Goal: Check status: Check status

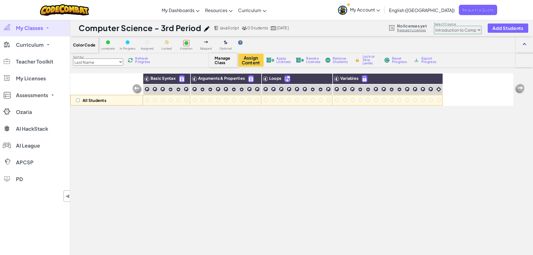
select select "560f1a9f22961295f9427742"
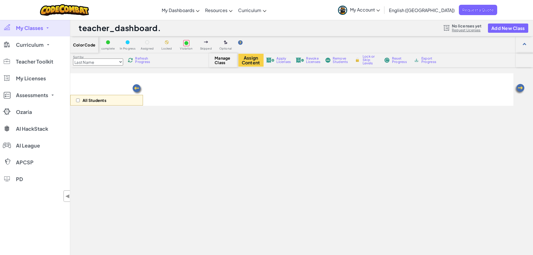
select select "560f1a9f22961295f9427742"
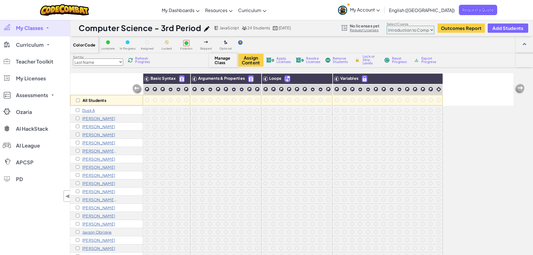
click at [142, 62] on span "Refresh Progress" at bounding box center [143, 60] width 17 height 7
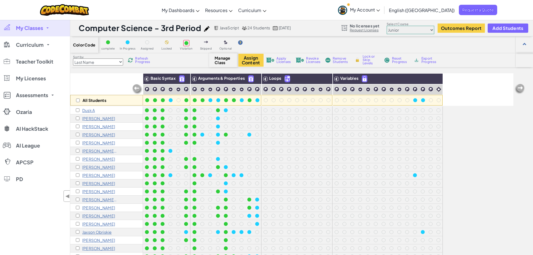
scroll to position [5, 0]
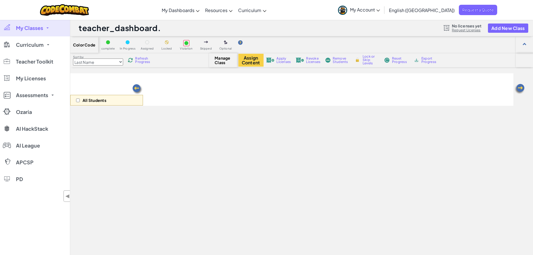
select select "560f1a9f22961295f9427742"
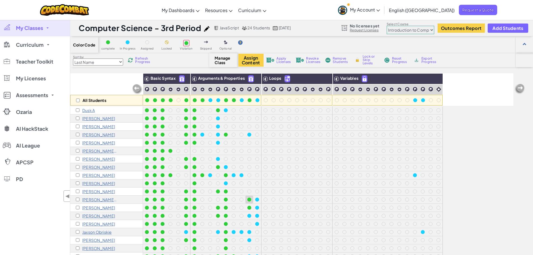
scroll to position [5, 0]
click at [93, 245] on p "[PERSON_NAME]" at bounding box center [98, 247] width 33 height 4
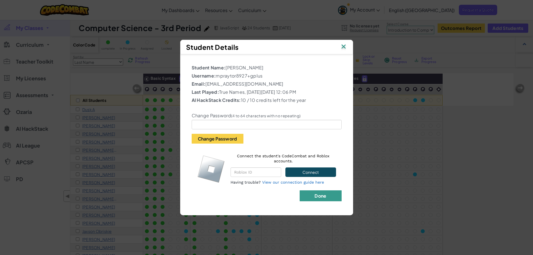
click at [325, 199] on button "Done" at bounding box center [321, 195] width 42 height 11
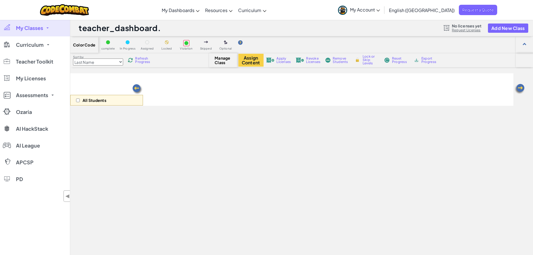
scroll to position [84, 0]
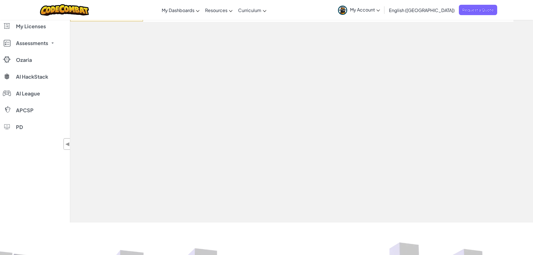
select select "560f1a9f22961295f9427742"
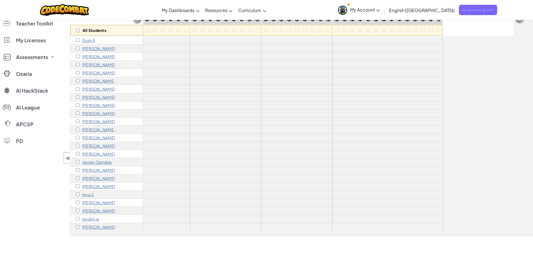
scroll to position [0, 0]
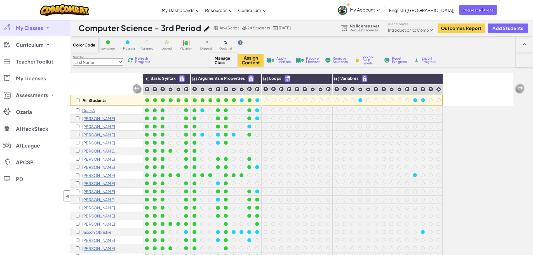
click at [469, 137] on div "All Students Basic Syntax Arguments & Properties Loops Variables Dusk A Elias B…" at bounding box center [291, 186] width 443 height 227
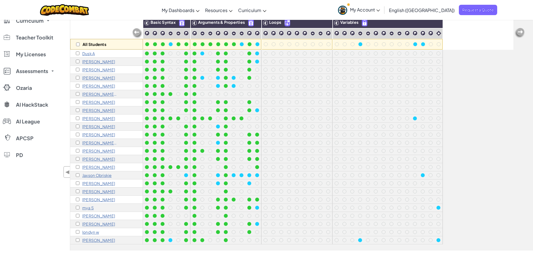
scroll to position [84, 0]
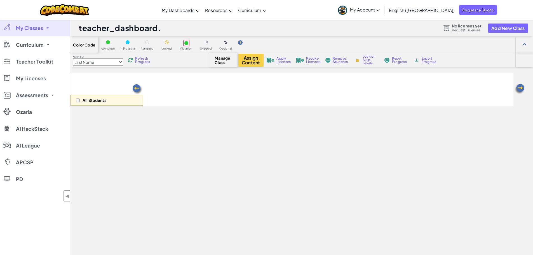
scroll to position [84, 0]
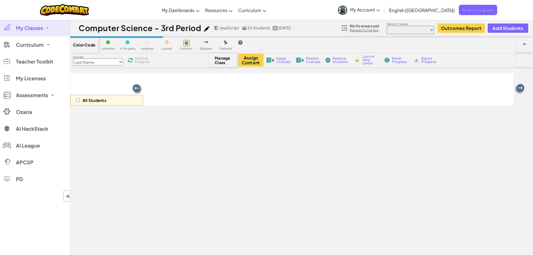
scroll to position [84, 0]
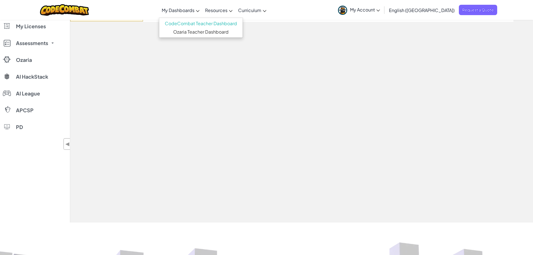
click at [194, 10] on span "My Dashboards" at bounding box center [178, 10] width 33 height 6
click at [220, 24] on link "CodeCombat Teacher Dashboard" at bounding box center [200, 23] width 83 height 8
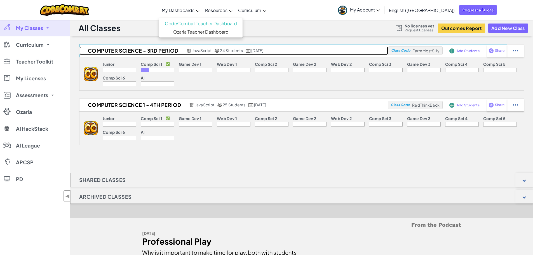
click at [108, 48] on h2 "Computer Science - 3rd Period" at bounding box center [132, 50] width 106 height 8
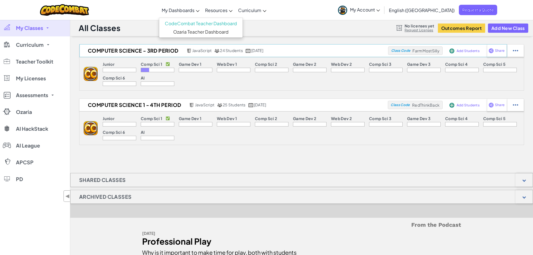
select select "560f1a9f22961295f9427742"
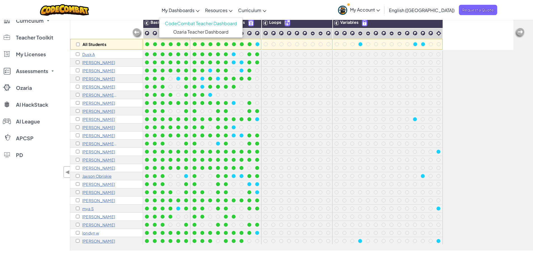
click at [505, 11] on div "Toggle navigation My Dashboards CodeCombat Teacher Dashboard Ozaria Teacher Das…" at bounding box center [267, 10] width 536 height 20
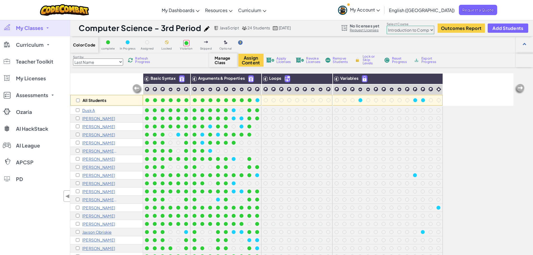
drag, startPoint x: 146, startPoint y: 58, endPoint x: 150, endPoint y: 58, distance: 3.6
click at [146, 58] on span "Refresh Progress" at bounding box center [143, 60] width 17 height 7
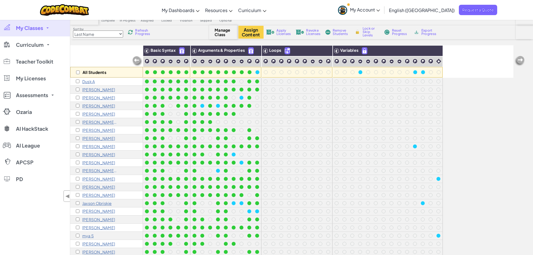
click at [144, 33] on span "Refresh Progress" at bounding box center [143, 32] width 17 height 7
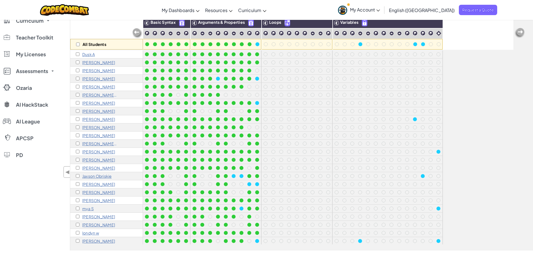
scroll to position [0, 0]
